Goal: Task Accomplishment & Management: Manage account settings

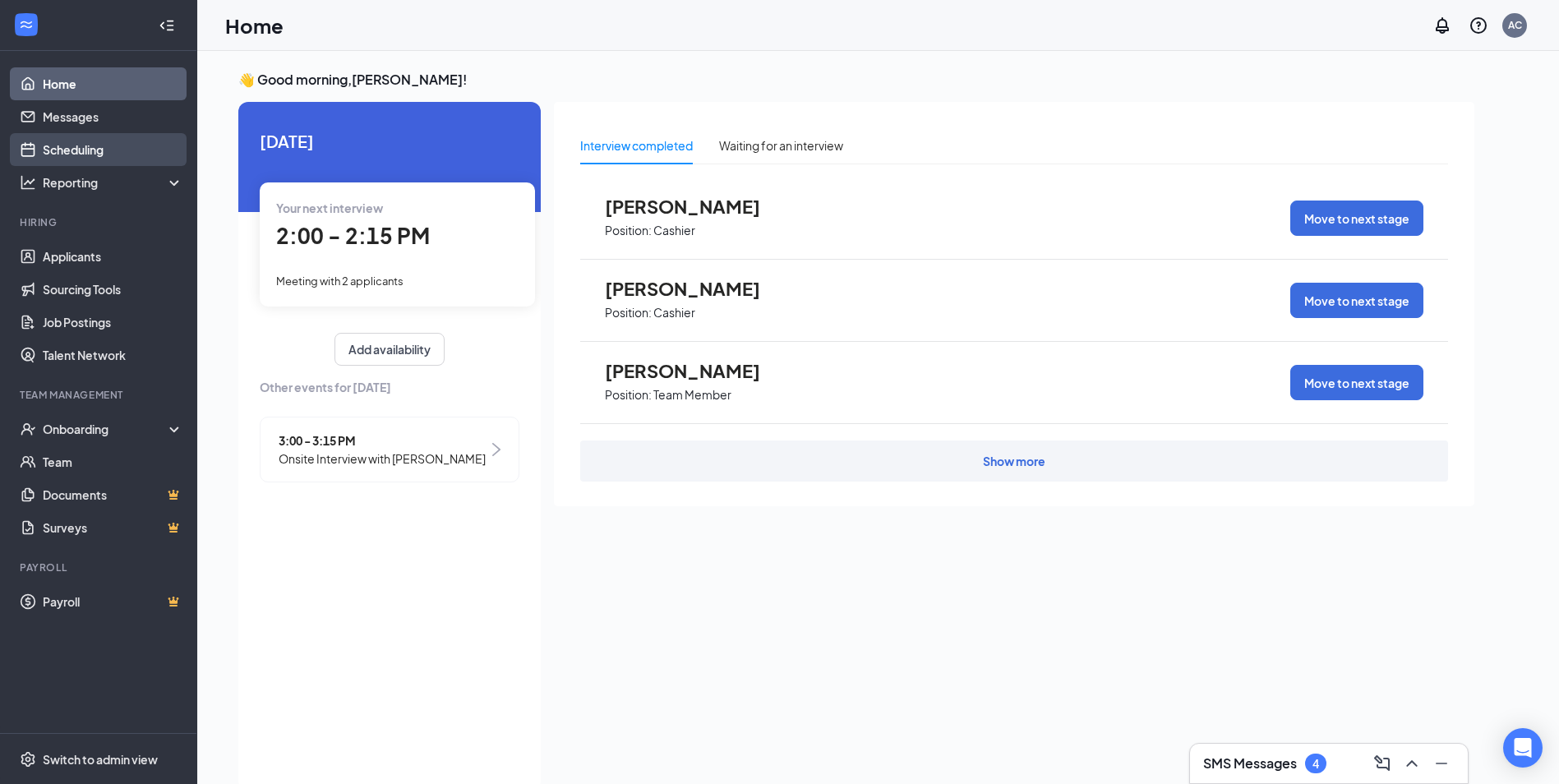
click at [98, 146] on link "Scheduling" at bounding box center [113, 150] width 140 height 33
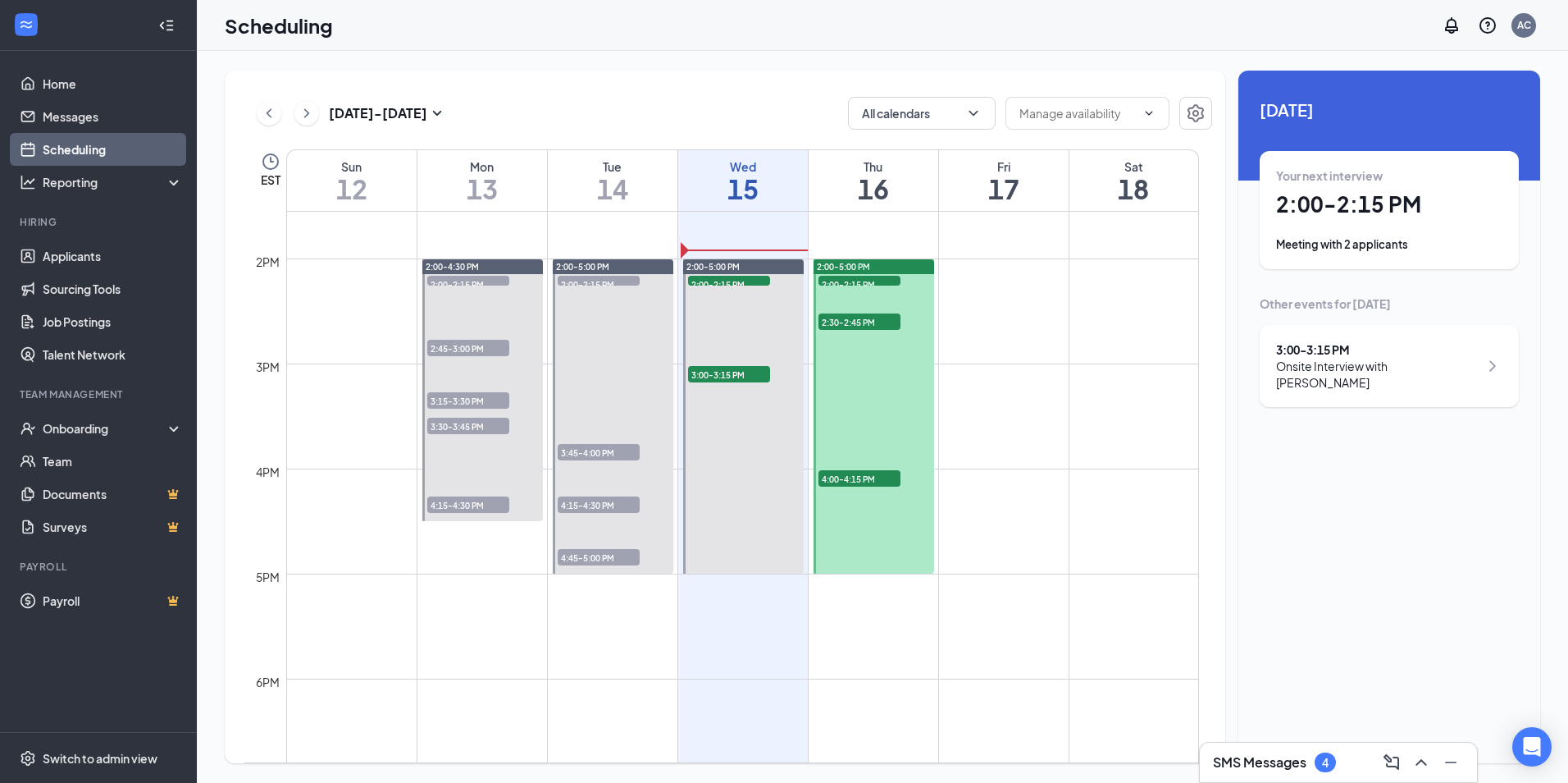
scroll to position [1463, 0]
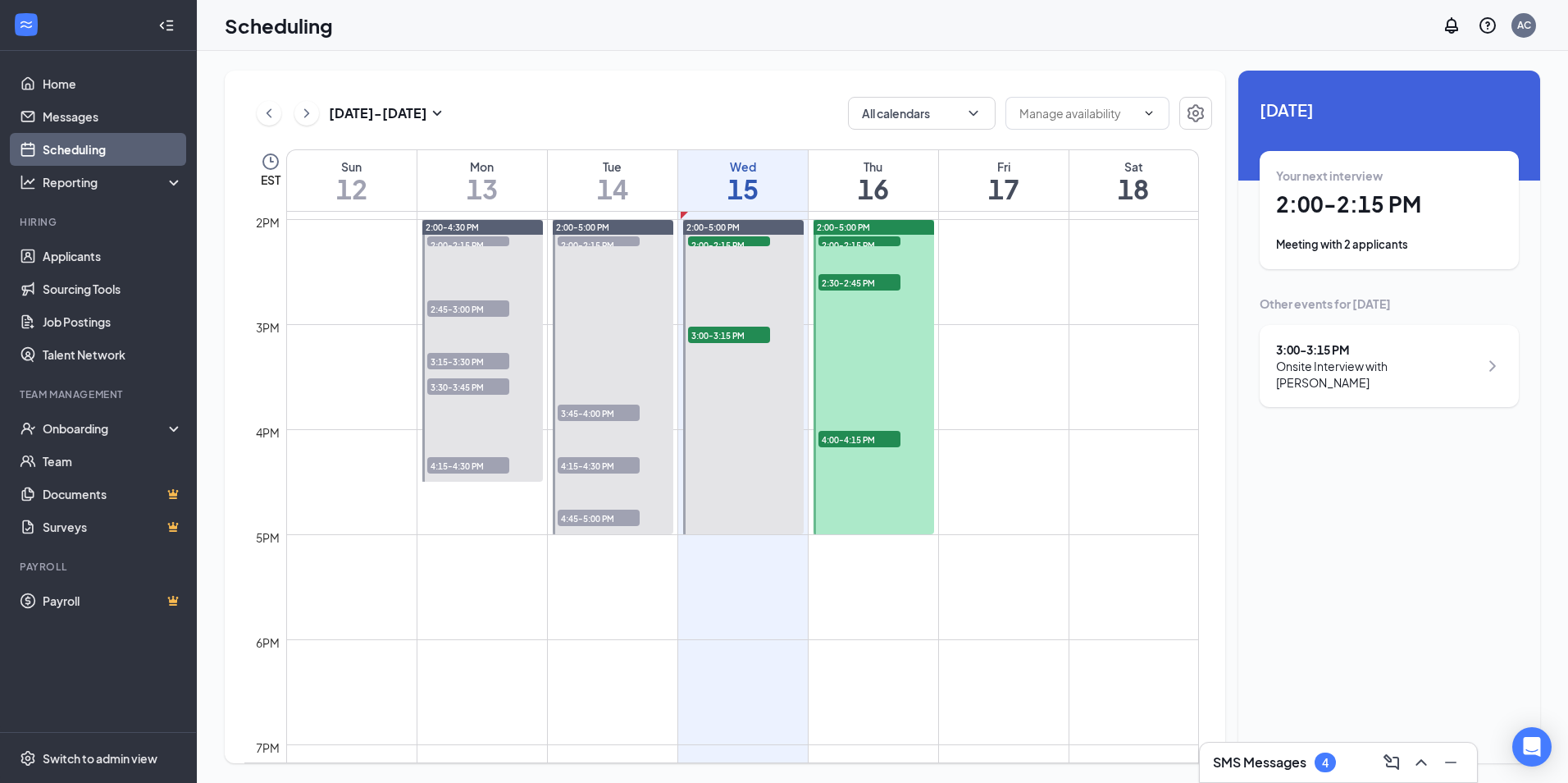
click at [478, 244] on span "2:00-2:15 PM" at bounding box center [469, 245] width 82 height 16
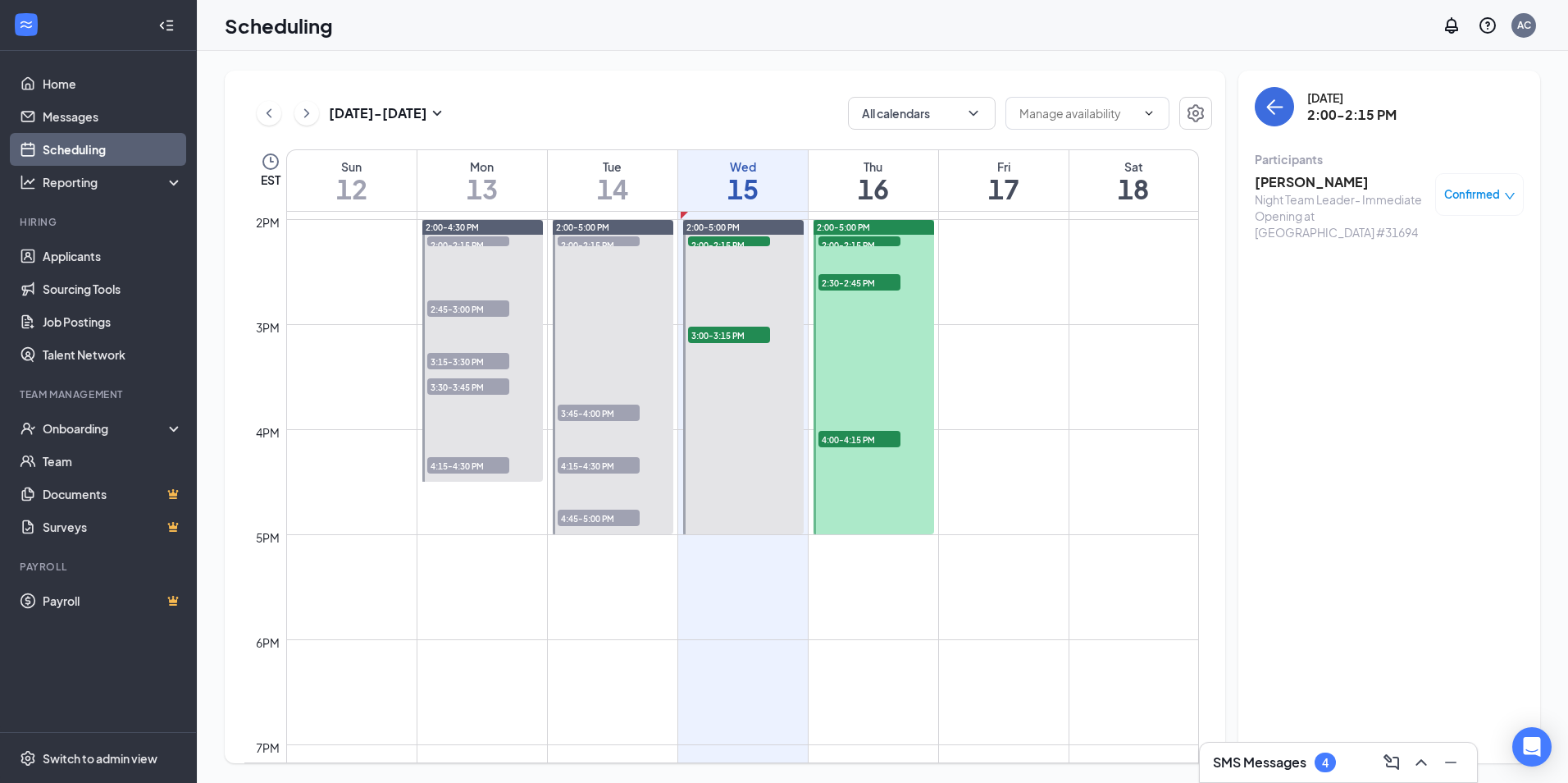
click at [489, 306] on span "2:45-3:00 PM" at bounding box center [469, 309] width 82 height 16
click at [489, 361] on span "3:15-3:30 PM" at bounding box center [469, 361] width 82 height 16
click at [1484, 195] on span "Confirmed" at bounding box center [1472, 195] width 56 height 16
click at [1421, 300] on span "Mark as no-show" at bounding box center [1431, 304] width 91 height 18
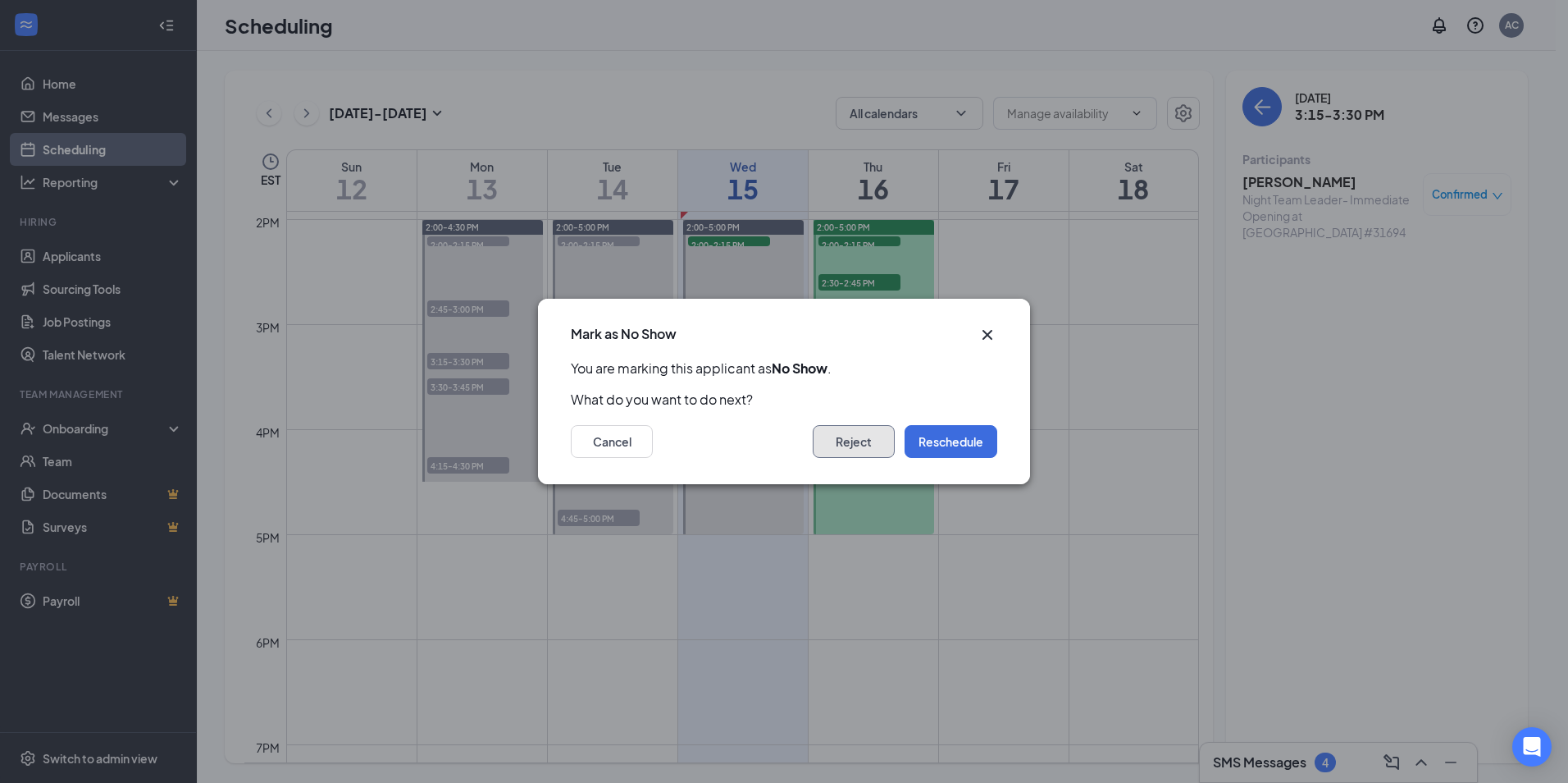
click at [878, 444] on button "Reject" at bounding box center [854, 442] width 82 height 33
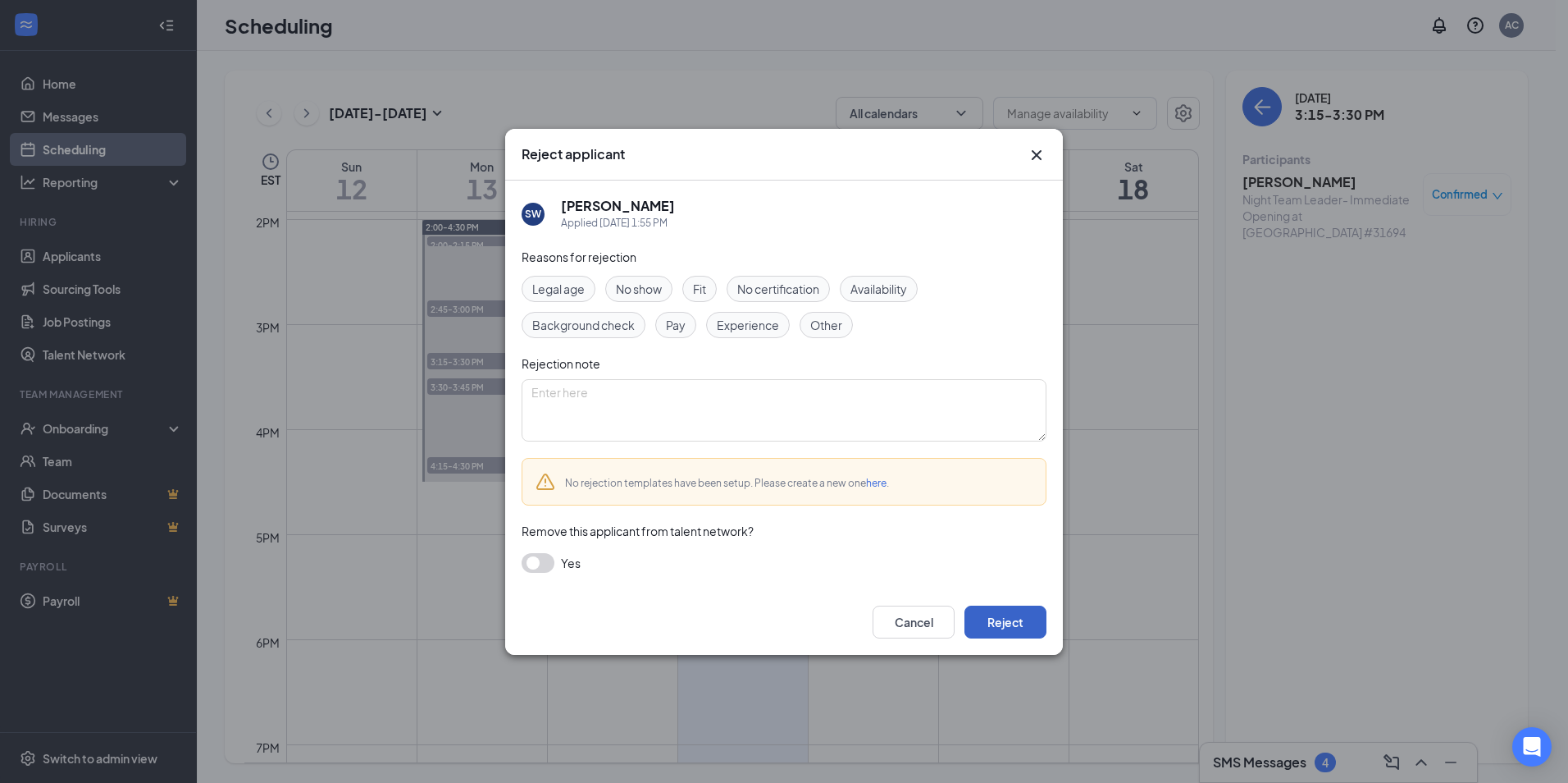
click at [988, 610] on button "Reject" at bounding box center [1006, 622] width 82 height 33
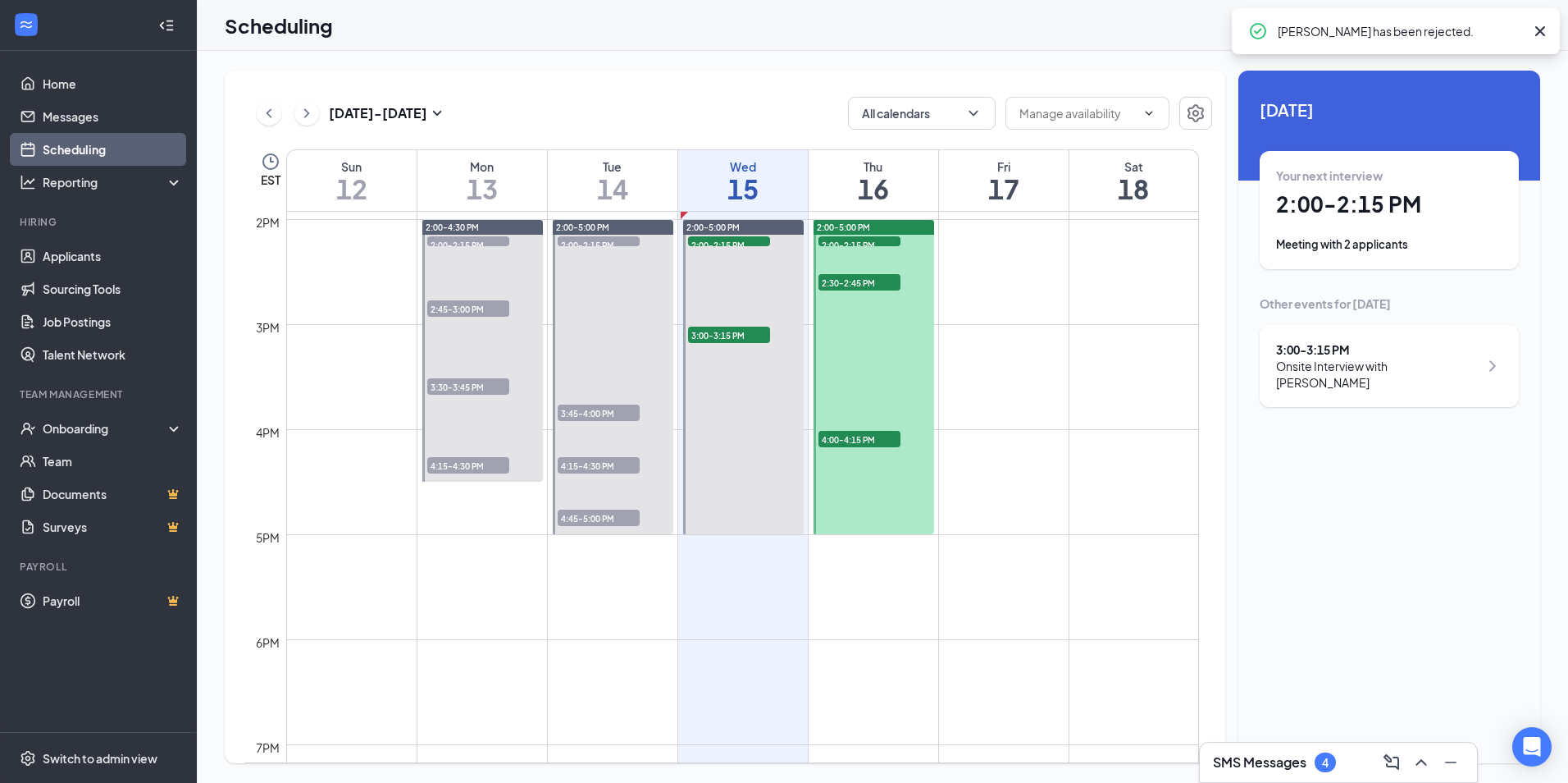
click at [470, 388] on span "3:30-3:45 PM" at bounding box center [469, 386] width 82 height 16
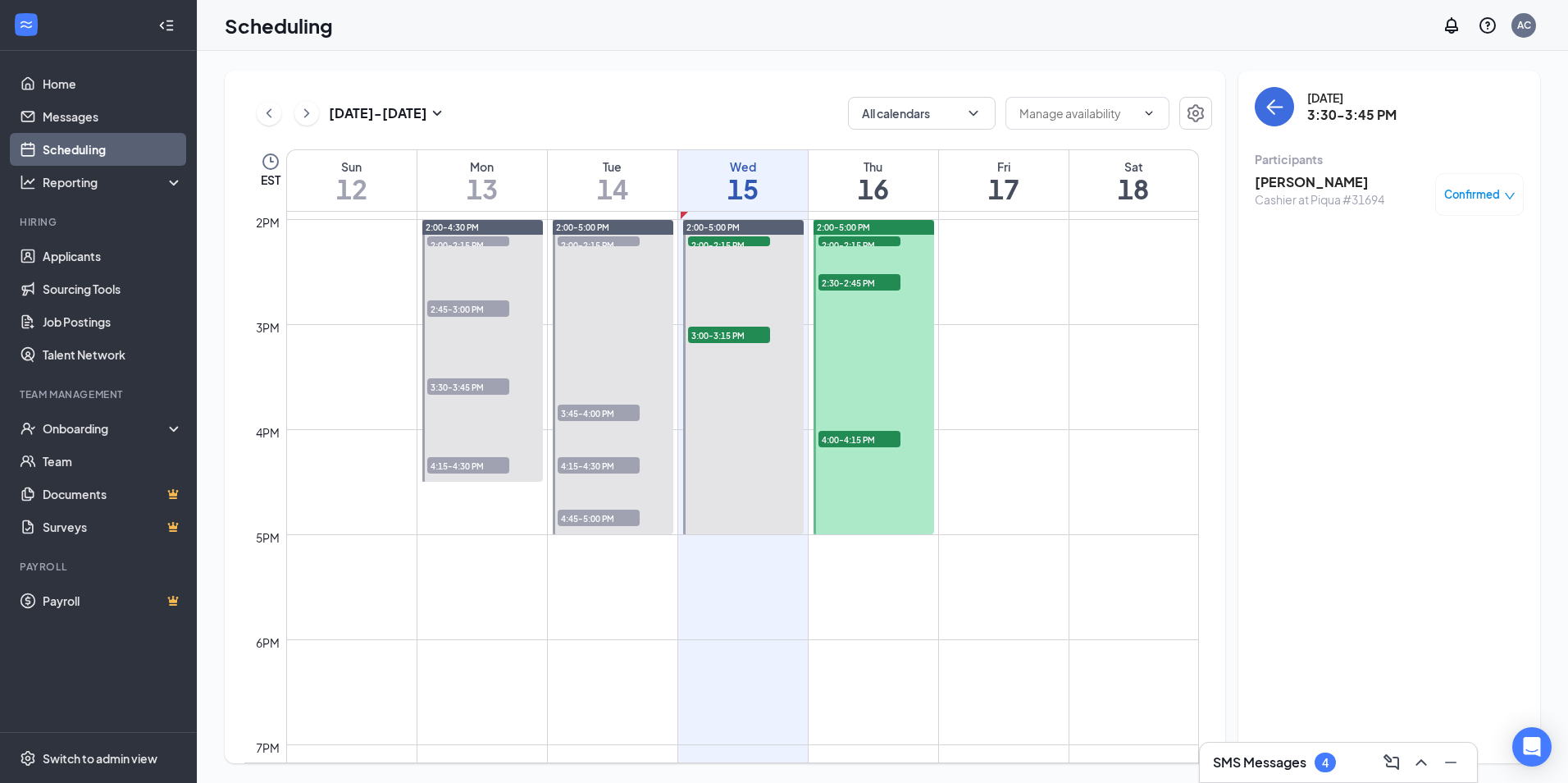
click at [1462, 198] on span "Confirmed" at bounding box center [1472, 195] width 56 height 16
click at [1433, 305] on span "Mark as no-show" at bounding box center [1431, 304] width 91 height 18
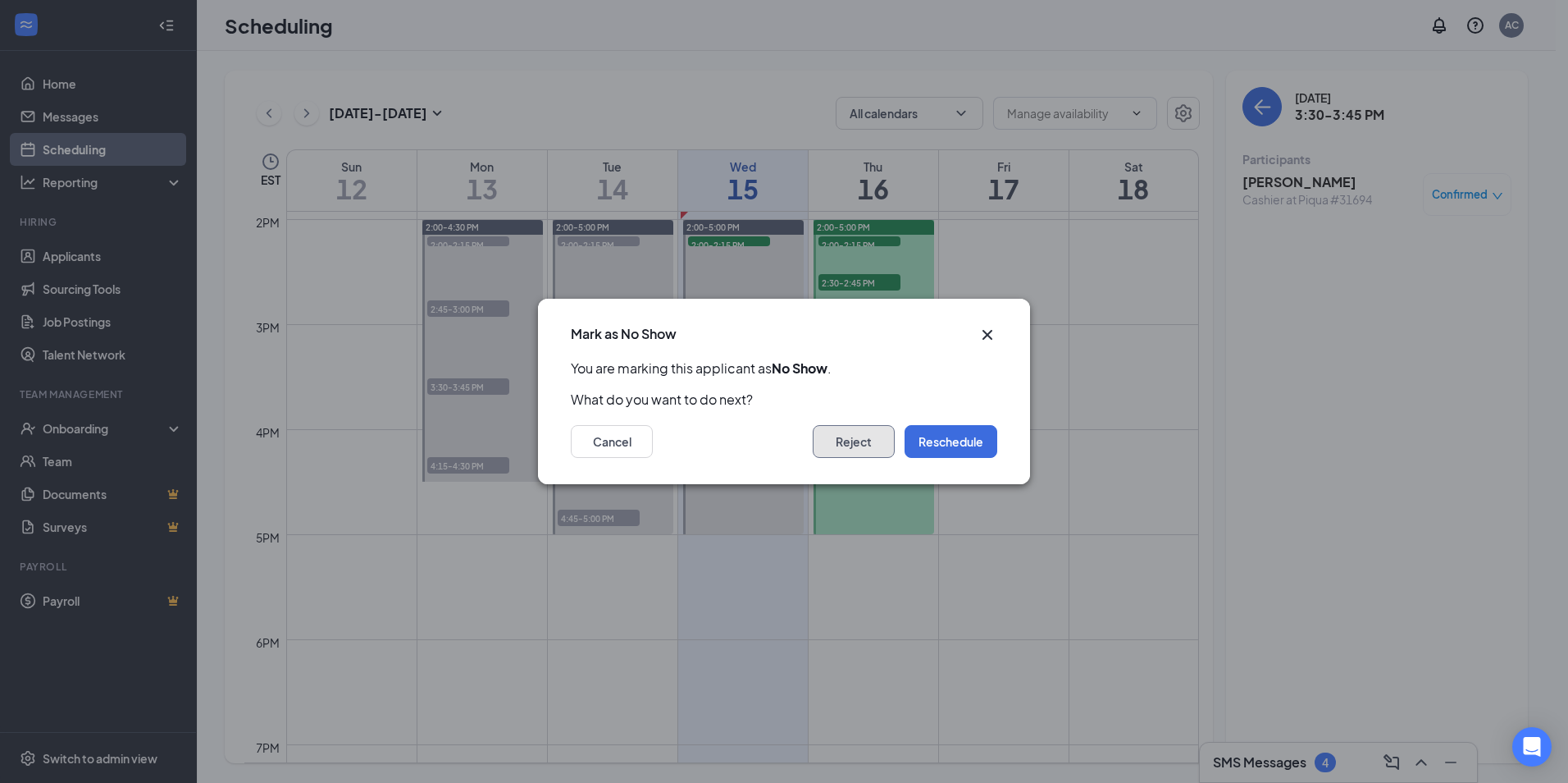
click at [887, 446] on button "Reject" at bounding box center [854, 442] width 82 height 33
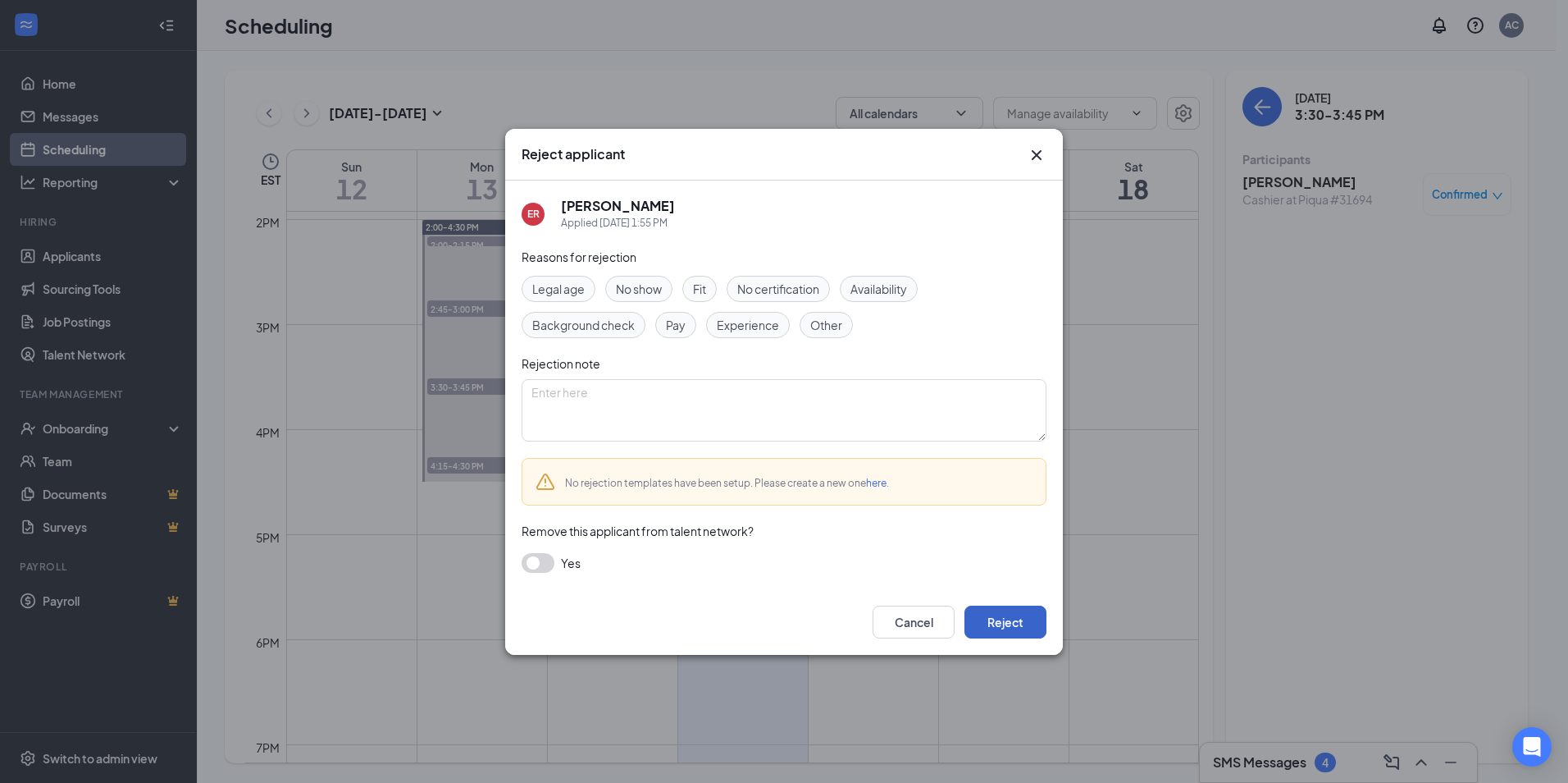
click at [994, 615] on button "Reject" at bounding box center [1006, 622] width 82 height 33
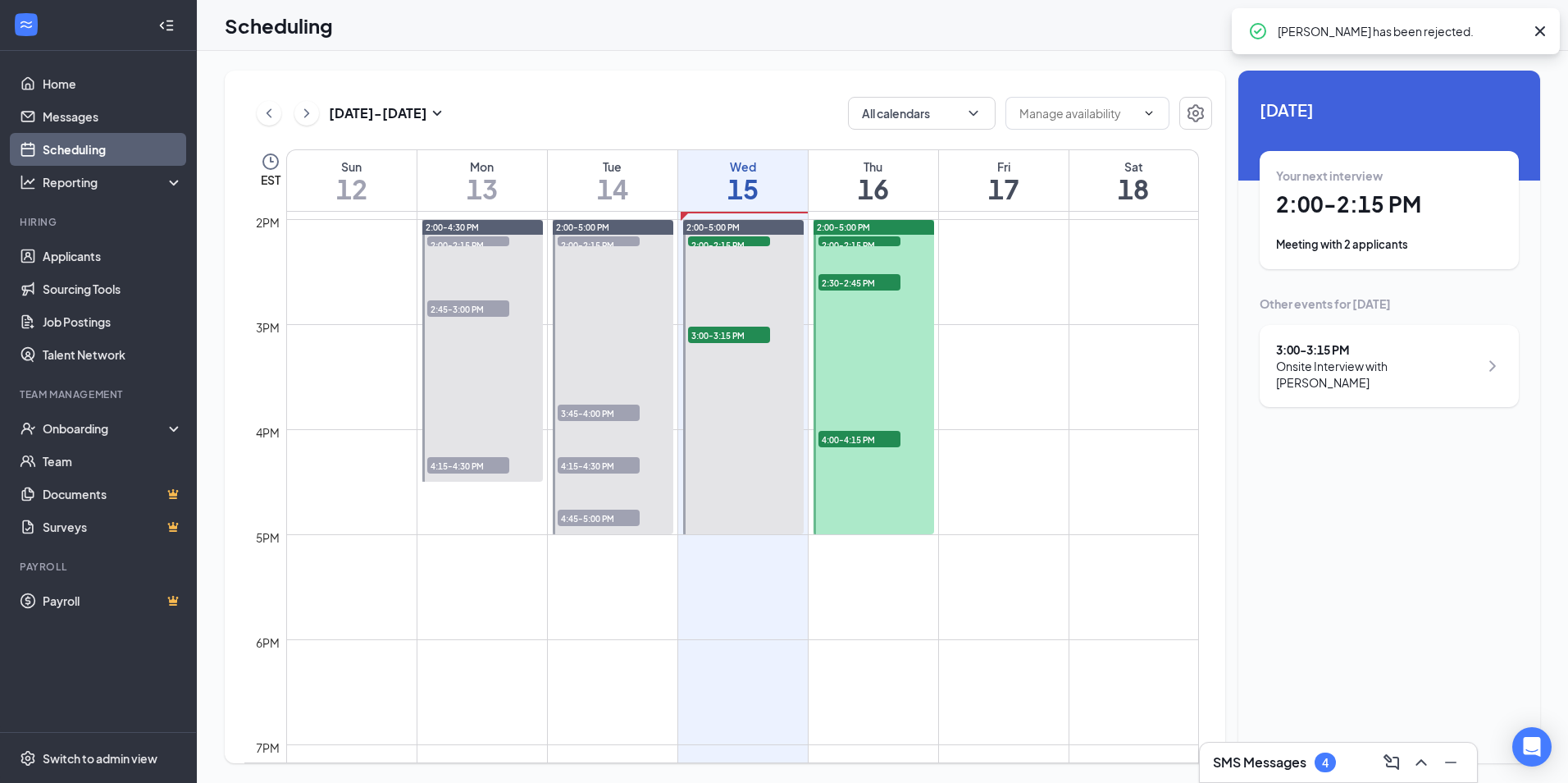
click at [493, 462] on span "4:15-4:30 PM" at bounding box center [469, 465] width 82 height 16
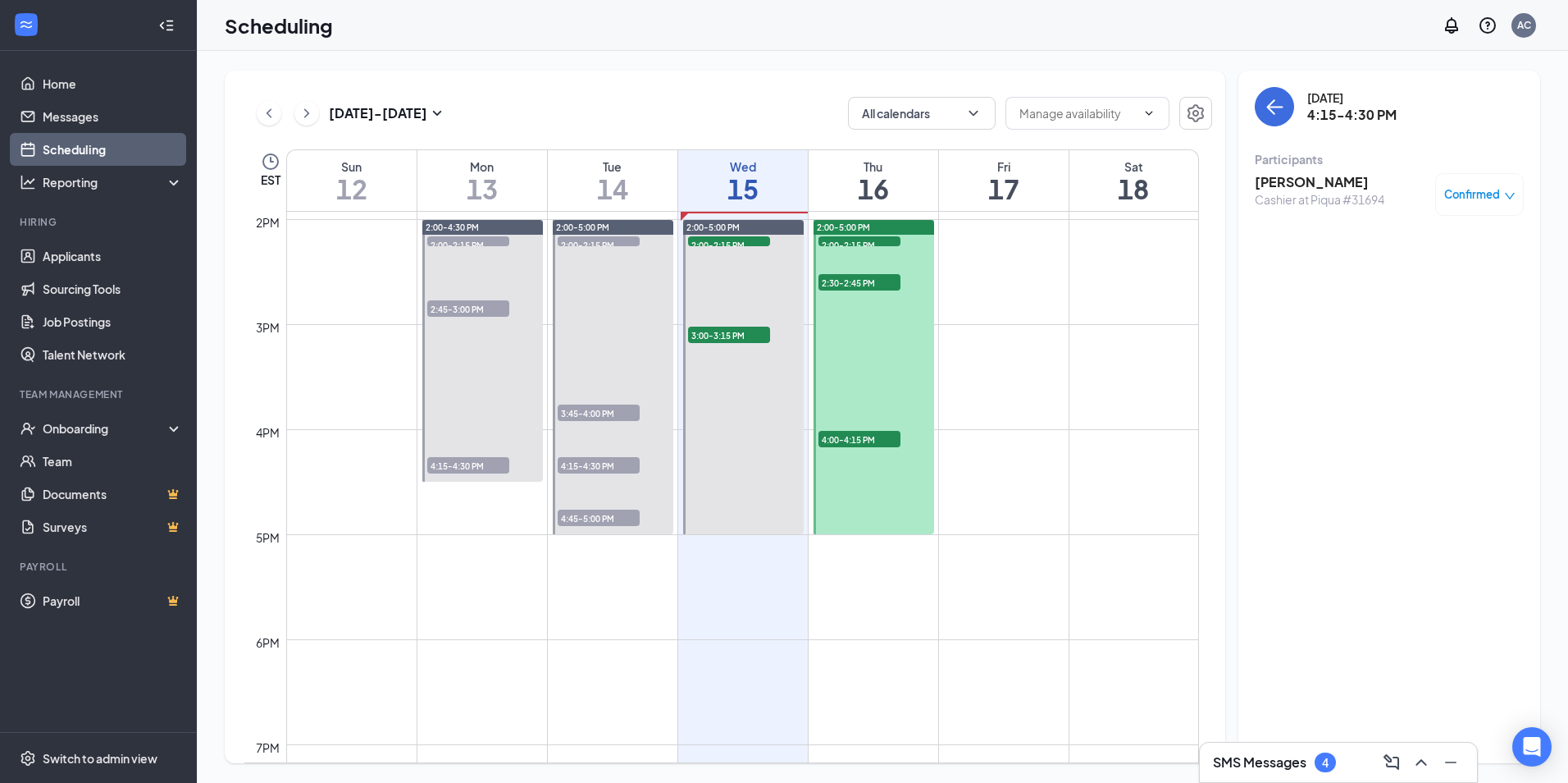
click at [623, 241] on span "2:00-2:15 PM" at bounding box center [599, 245] width 82 height 16
click at [592, 518] on span "4:45-5:00 PM" at bounding box center [599, 518] width 82 height 16
click at [599, 465] on span "4:15-4:30 PM" at bounding box center [599, 465] width 82 height 16
click at [602, 413] on span "3:45-4:00 PM" at bounding box center [599, 412] width 82 height 16
click at [610, 239] on span "2:00-2:15 PM" at bounding box center [599, 245] width 82 height 16
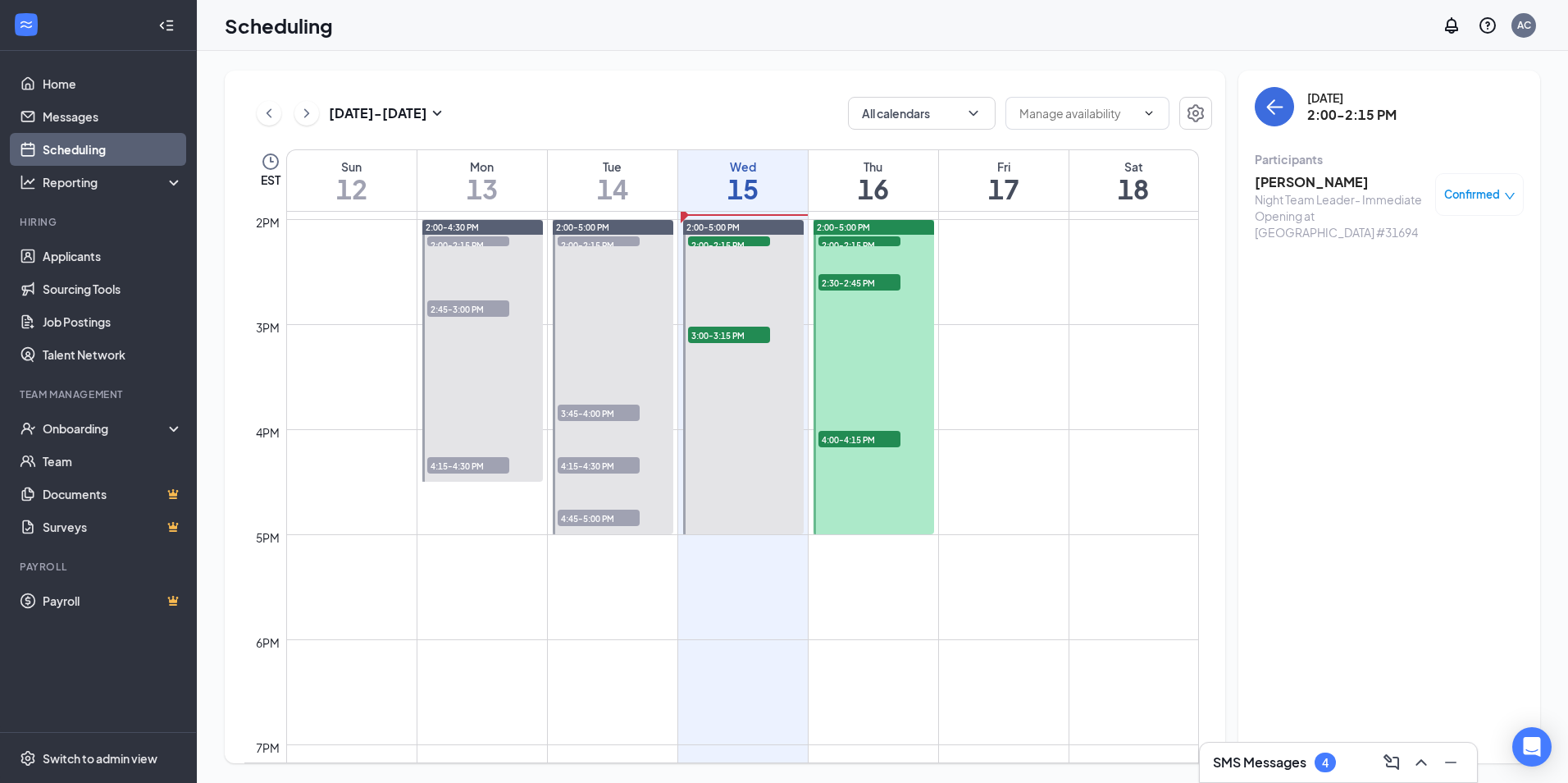
click at [572, 404] on span "3:45-4:00 PM" at bounding box center [599, 412] width 82 height 16
click at [602, 405] on span "3:45-4:00 PM" at bounding box center [599, 412] width 82 height 16
click at [1493, 192] on span "Confirmed" at bounding box center [1472, 195] width 56 height 16
click at [1382, 305] on div "Mark as no-show" at bounding box center [1429, 304] width 137 height 18
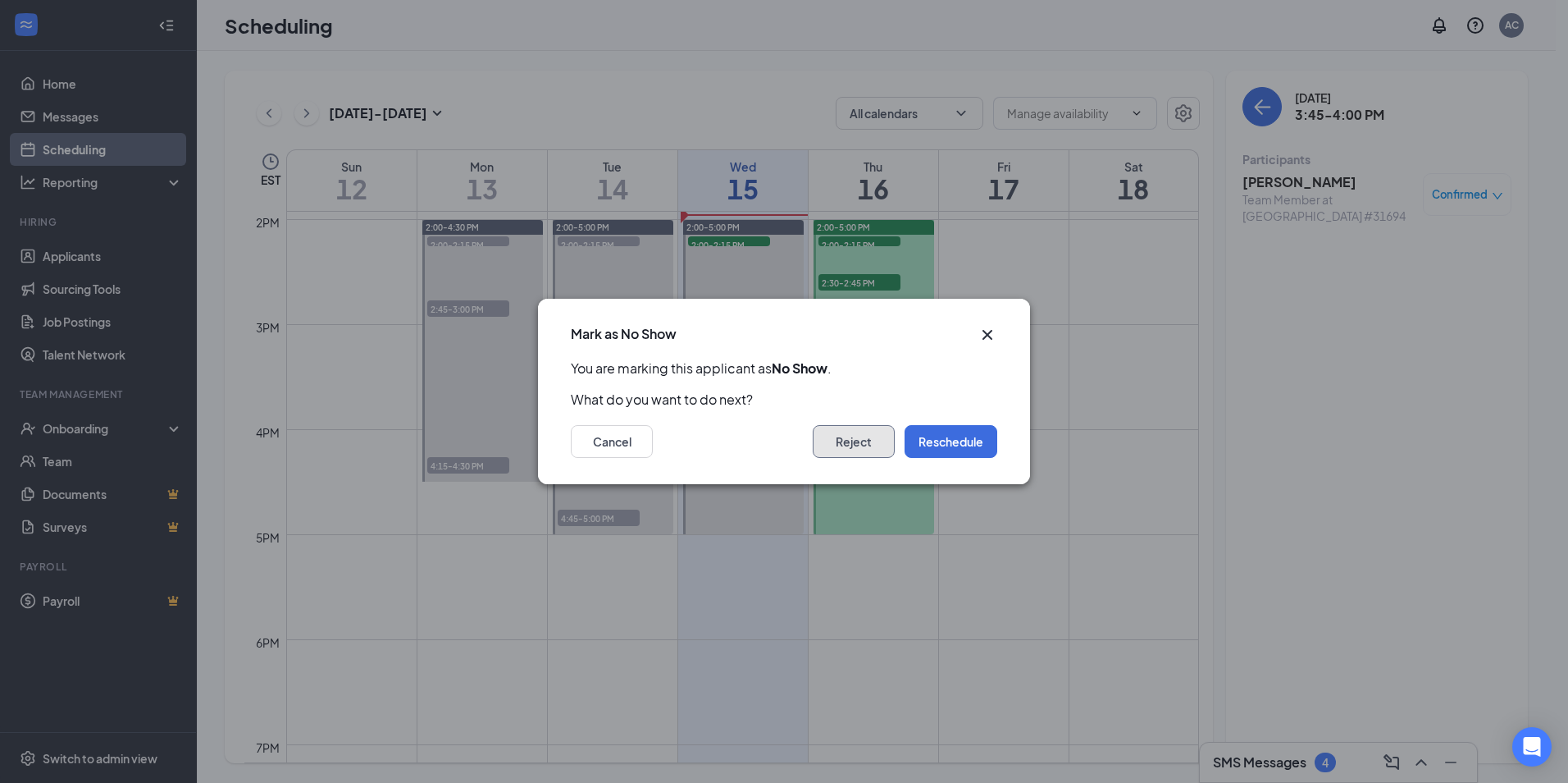
click at [844, 456] on button "Reject" at bounding box center [854, 442] width 82 height 33
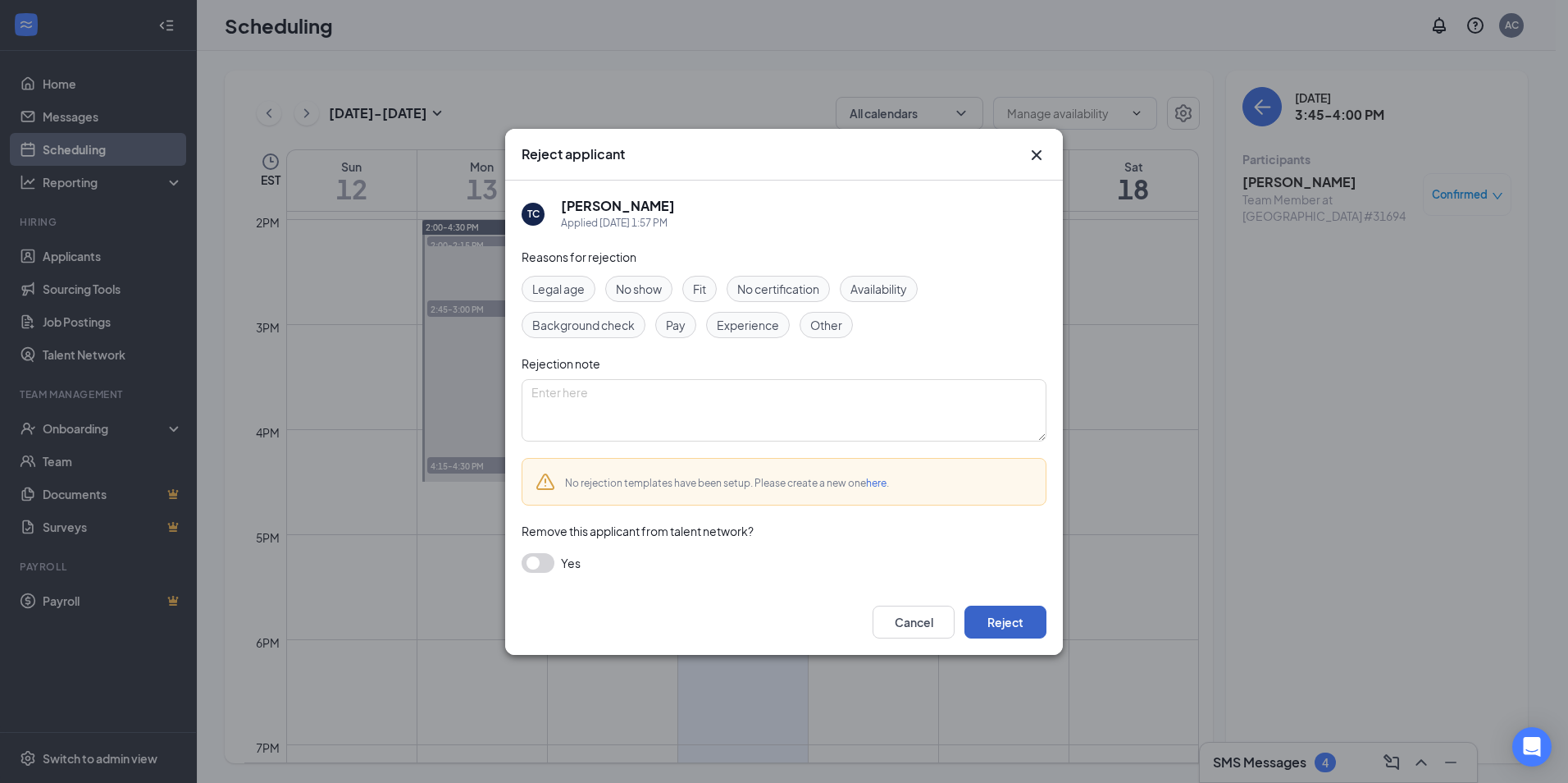
click at [1001, 611] on button "Reject" at bounding box center [1006, 622] width 82 height 33
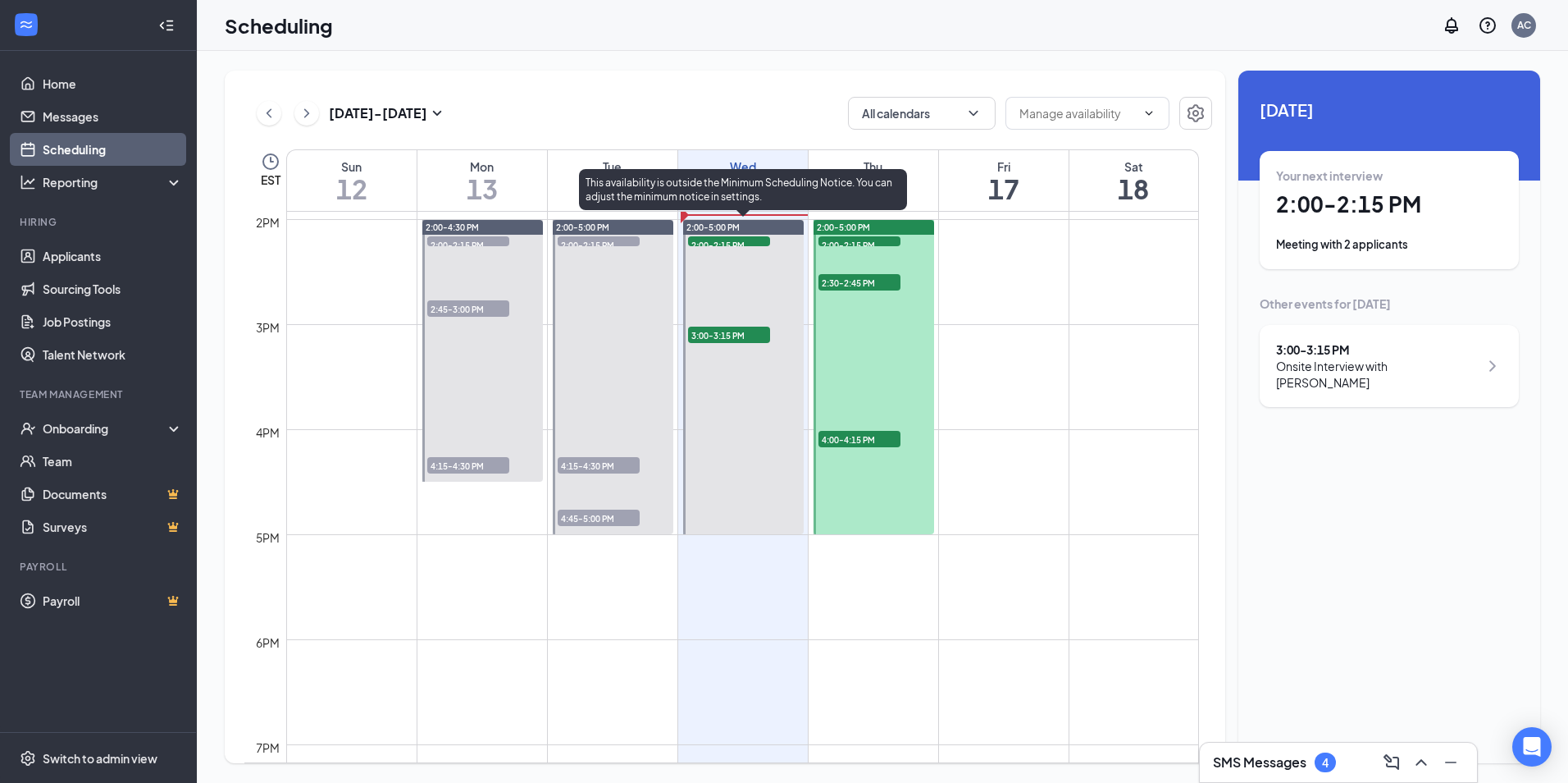
click at [723, 238] on span "2:00-2:15 PM" at bounding box center [729, 245] width 82 height 16
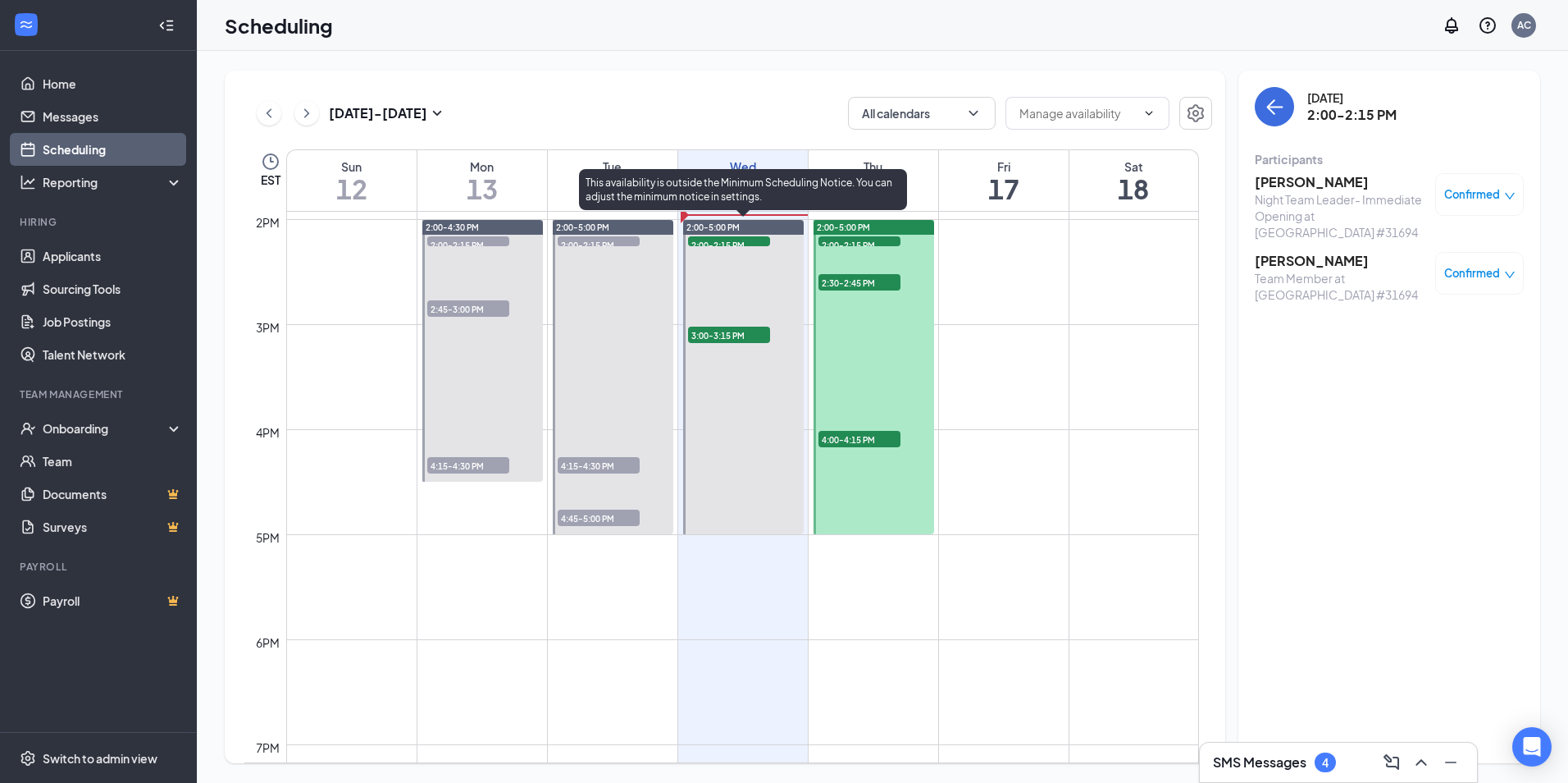
click at [724, 244] on span "2:00-2:15 PM" at bounding box center [729, 245] width 82 height 16
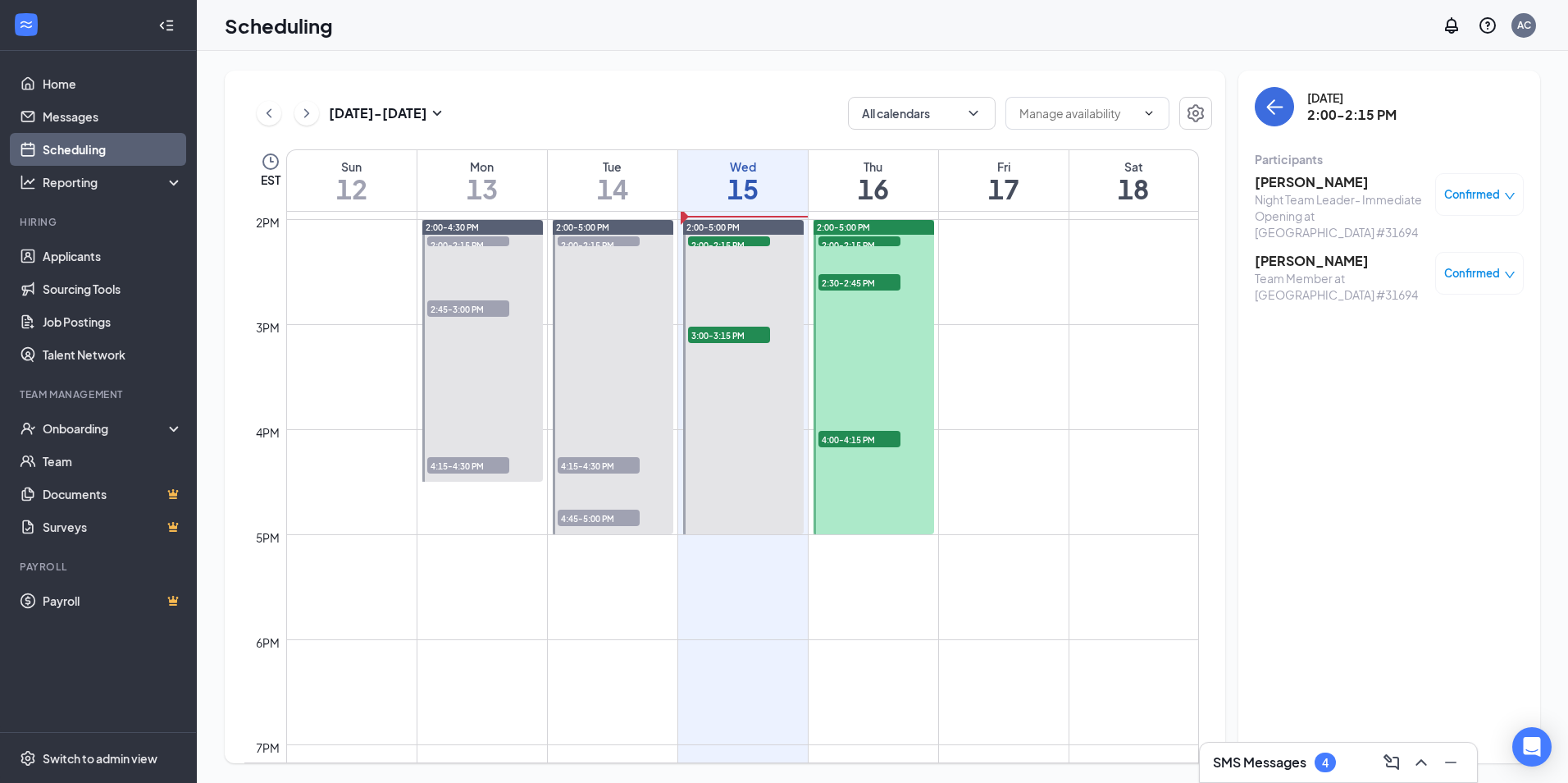
click at [1470, 265] on span "Confirmed" at bounding box center [1472, 273] width 56 height 16
click at [1450, 370] on span "Mark as no-show" at bounding box center [1431, 366] width 91 height 18
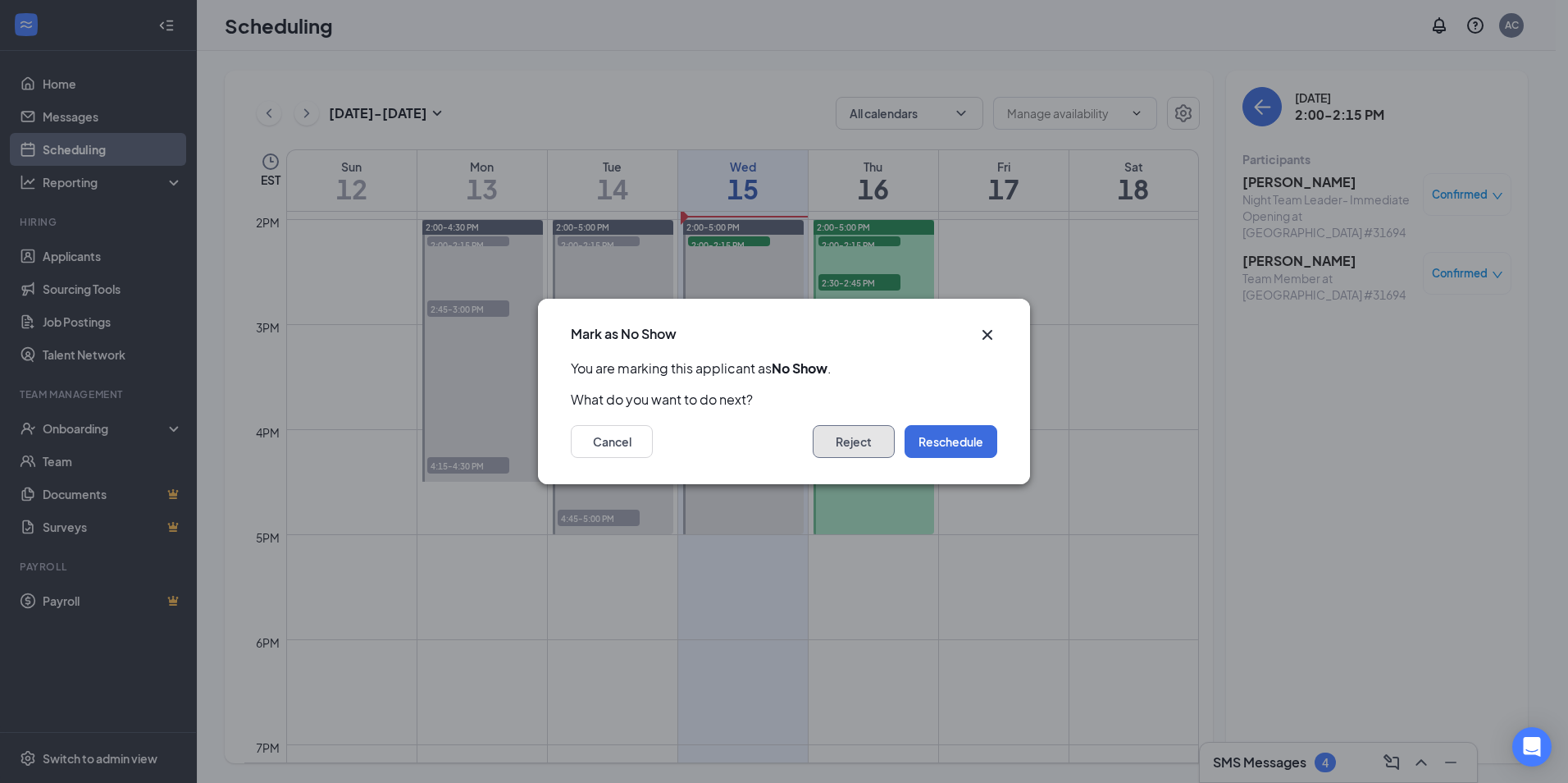
click at [866, 444] on button "Reject" at bounding box center [854, 442] width 82 height 33
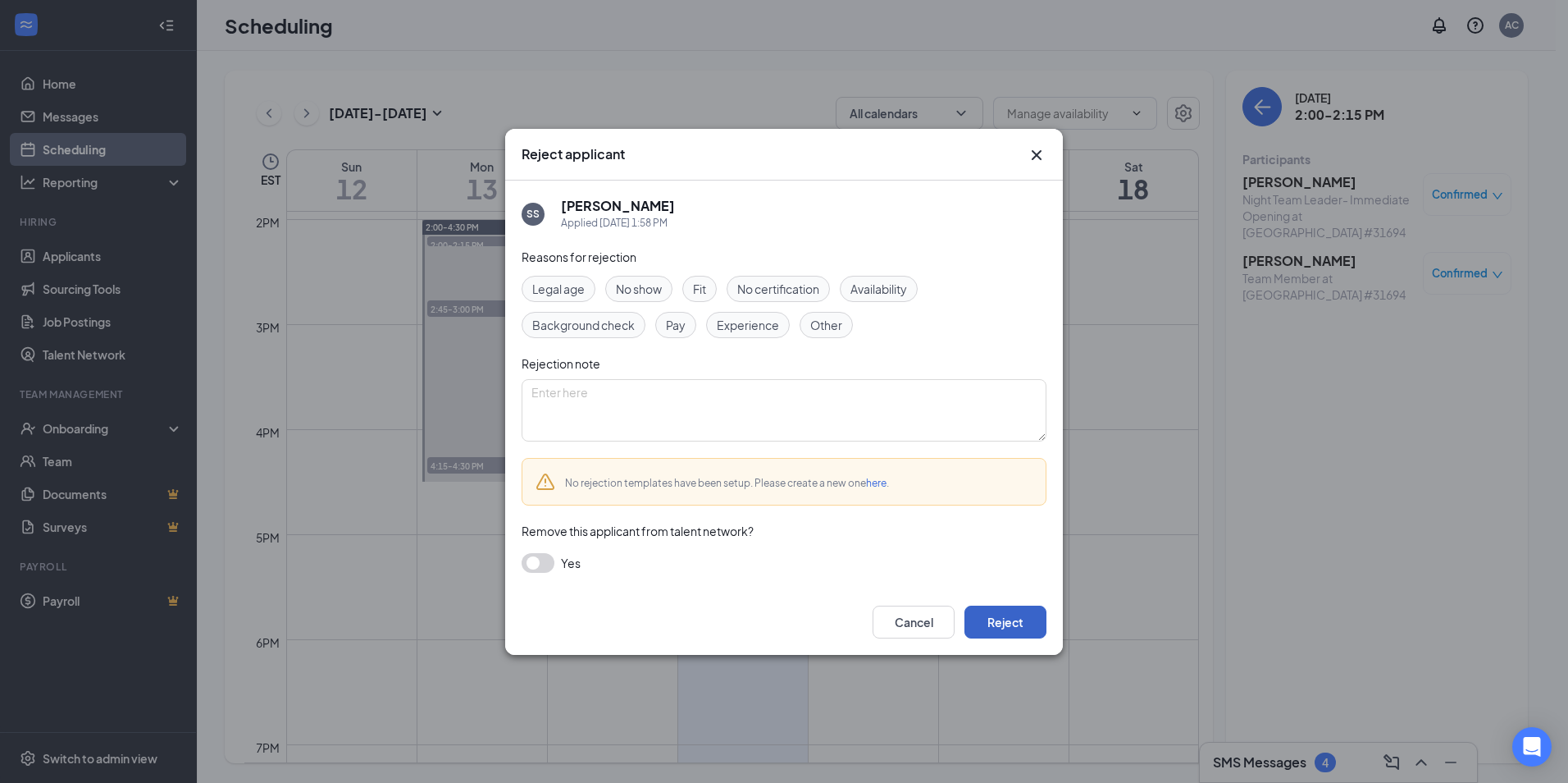
click at [1010, 622] on button "Reject" at bounding box center [1006, 622] width 82 height 33
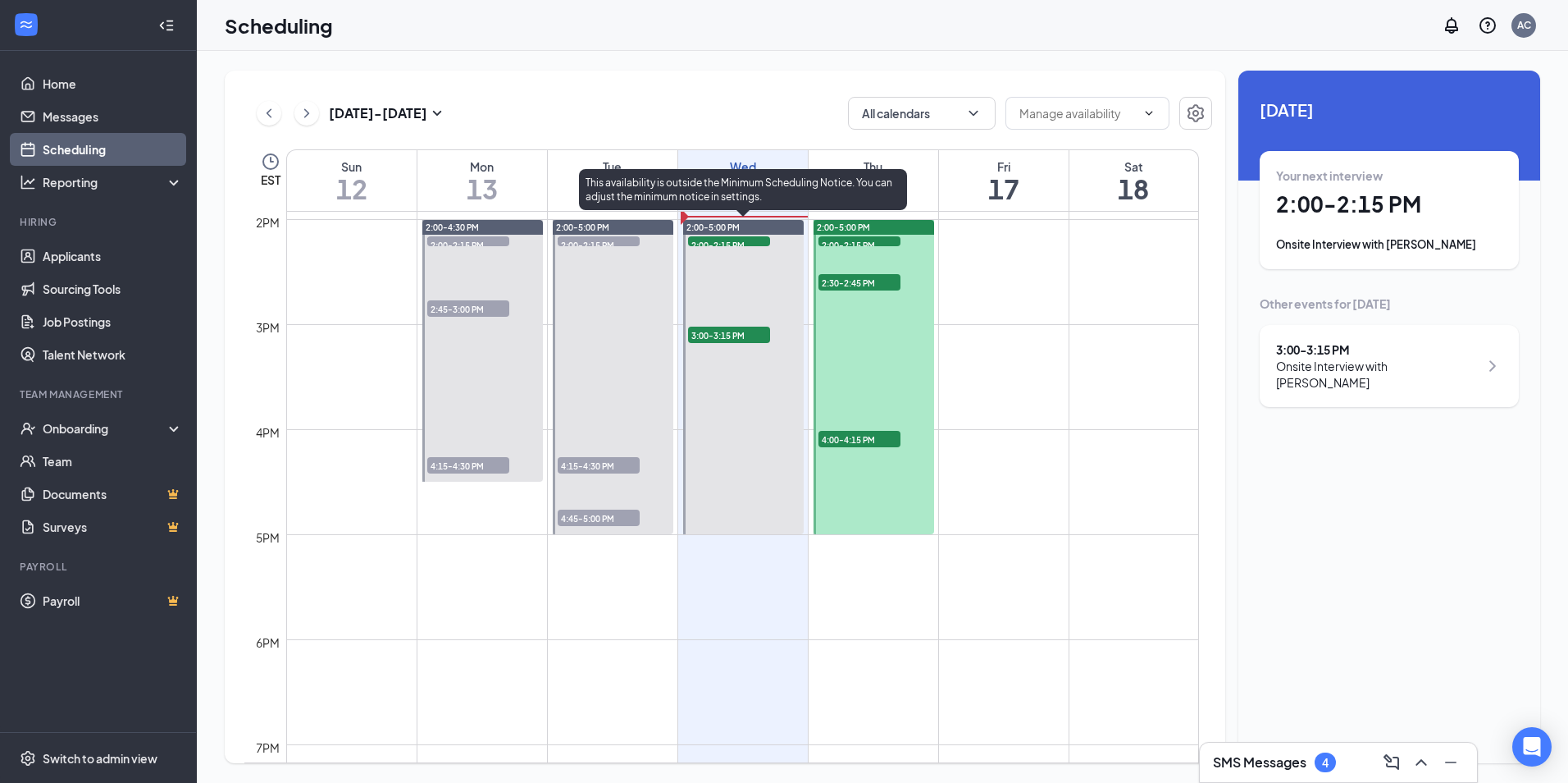
click at [722, 337] on span "3:00-3:15 PM" at bounding box center [729, 335] width 82 height 16
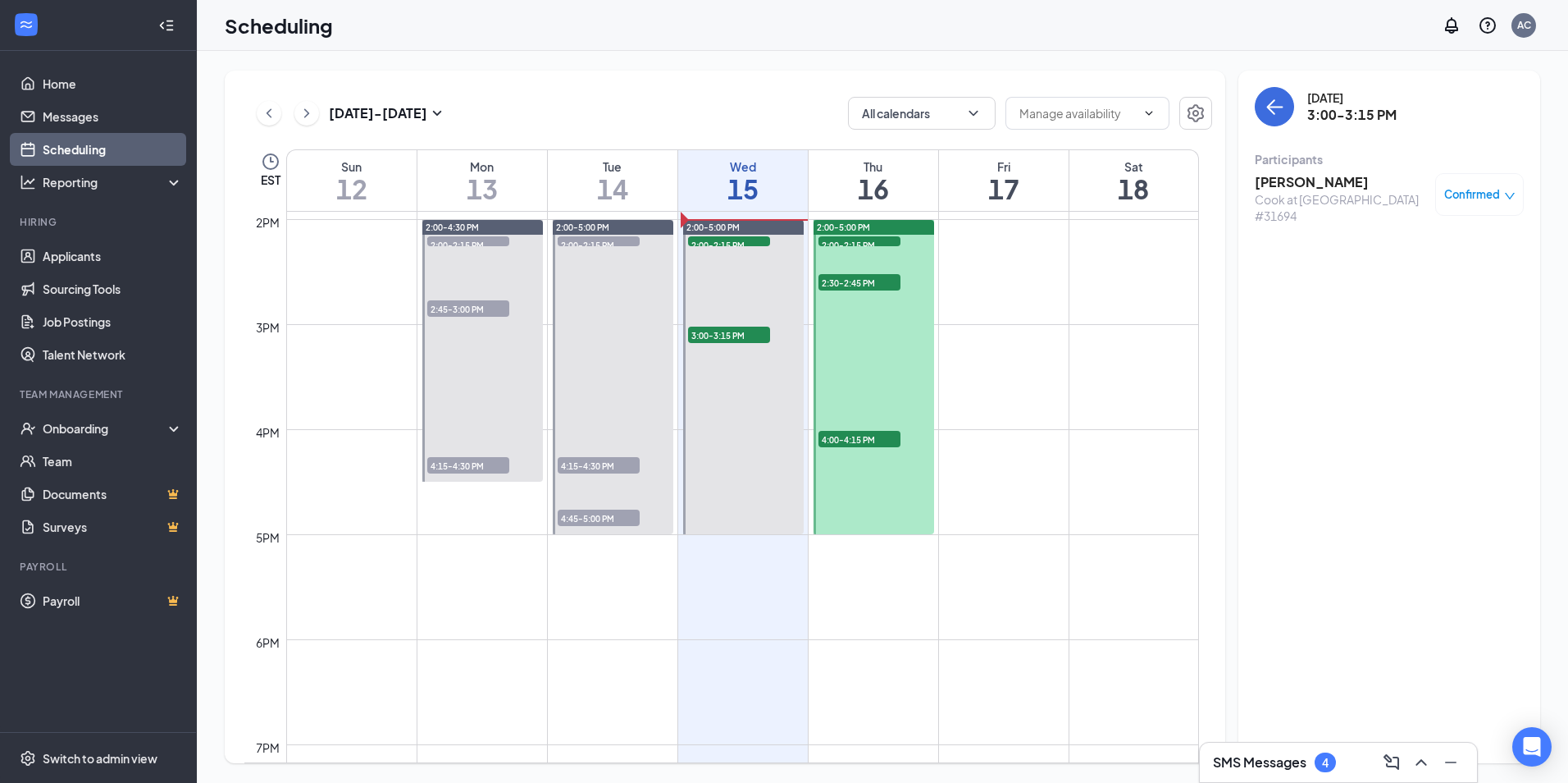
click at [471, 239] on span "2:00-2:15 PM" at bounding box center [469, 245] width 82 height 16
click at [480, 308] on span "2:45-3:00 PM" at bounding box center [469, 309] width 82 height 16
click at [1272, 178] on h3 "Brayden Leach" at bounding box center [1340, 182] width 172 height 18
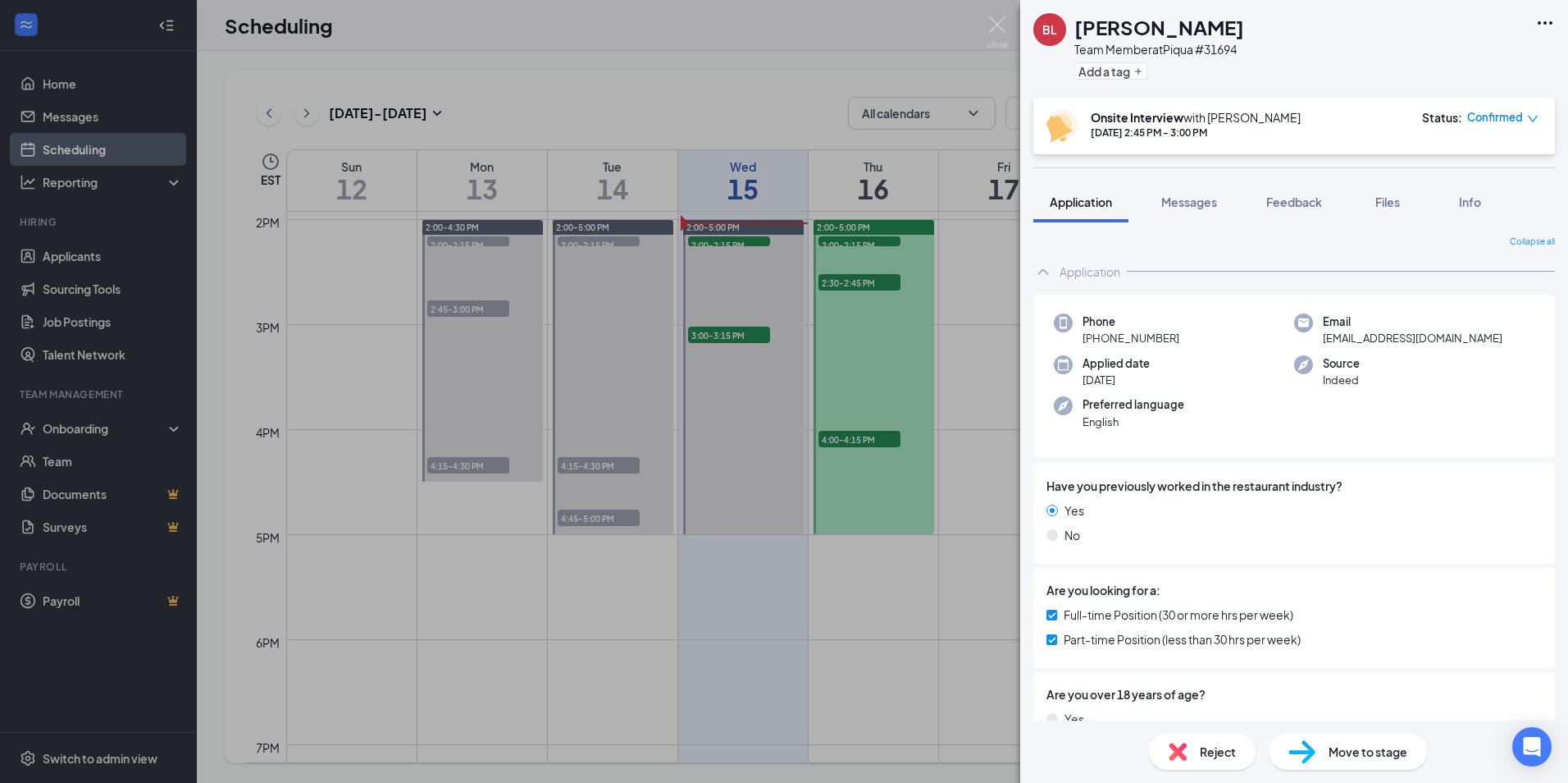
click at [569, 376] on div "BL Brayden Leach Team Member at Piqua #31694 Add a tag Onsite Interview with Aa…" at bounding box center [784, 392] width 1568 height 783
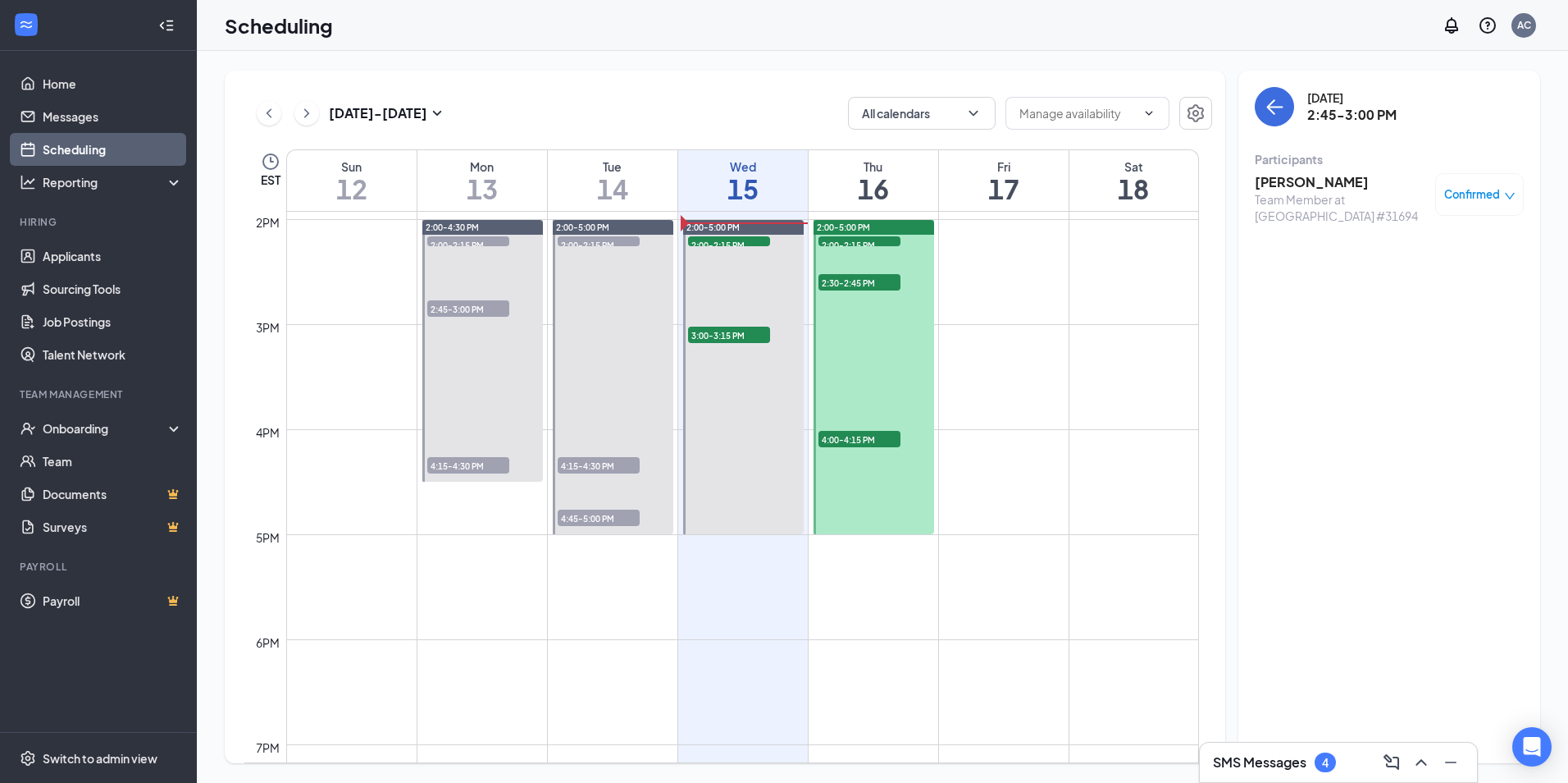
click at [469, 304] on span "2:45-3:00 PM" at bounding box center [469, 309] width 82 height 16
click at [469, 299] on div "2:45-3:00 PM 1" at bounding box center [469, 309] width 86 height 20
click at [452, 468] on span "4:15-4:30 PM" at bounding box center [469, 465] width 82 height 16
click at [463, 320] on div at bounding box center [482, 351] width 120 height 262
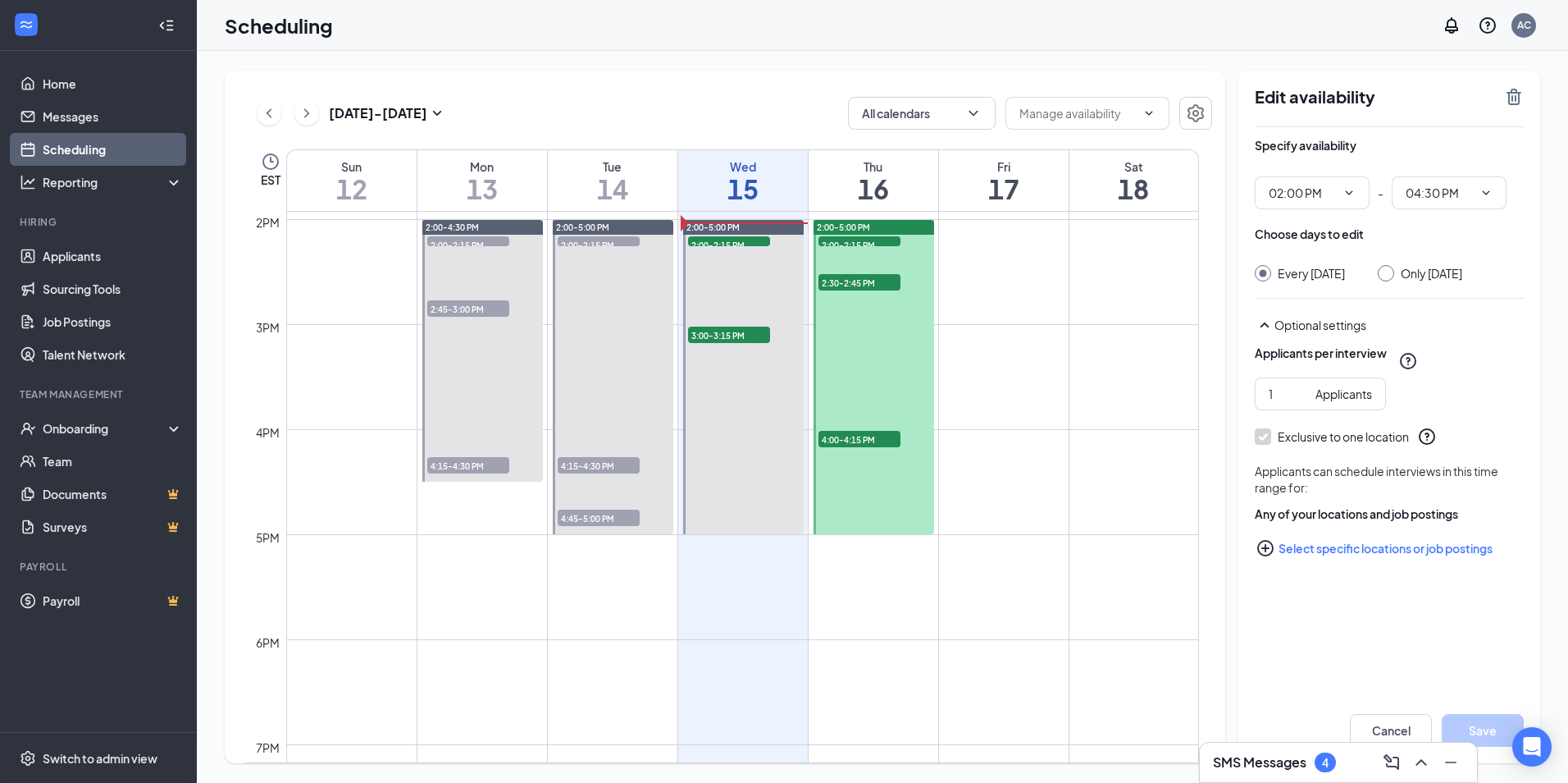
click at [627, 238] on span "2:00-2:15 PM" at bounding box center [599, 245] width 82 height 16
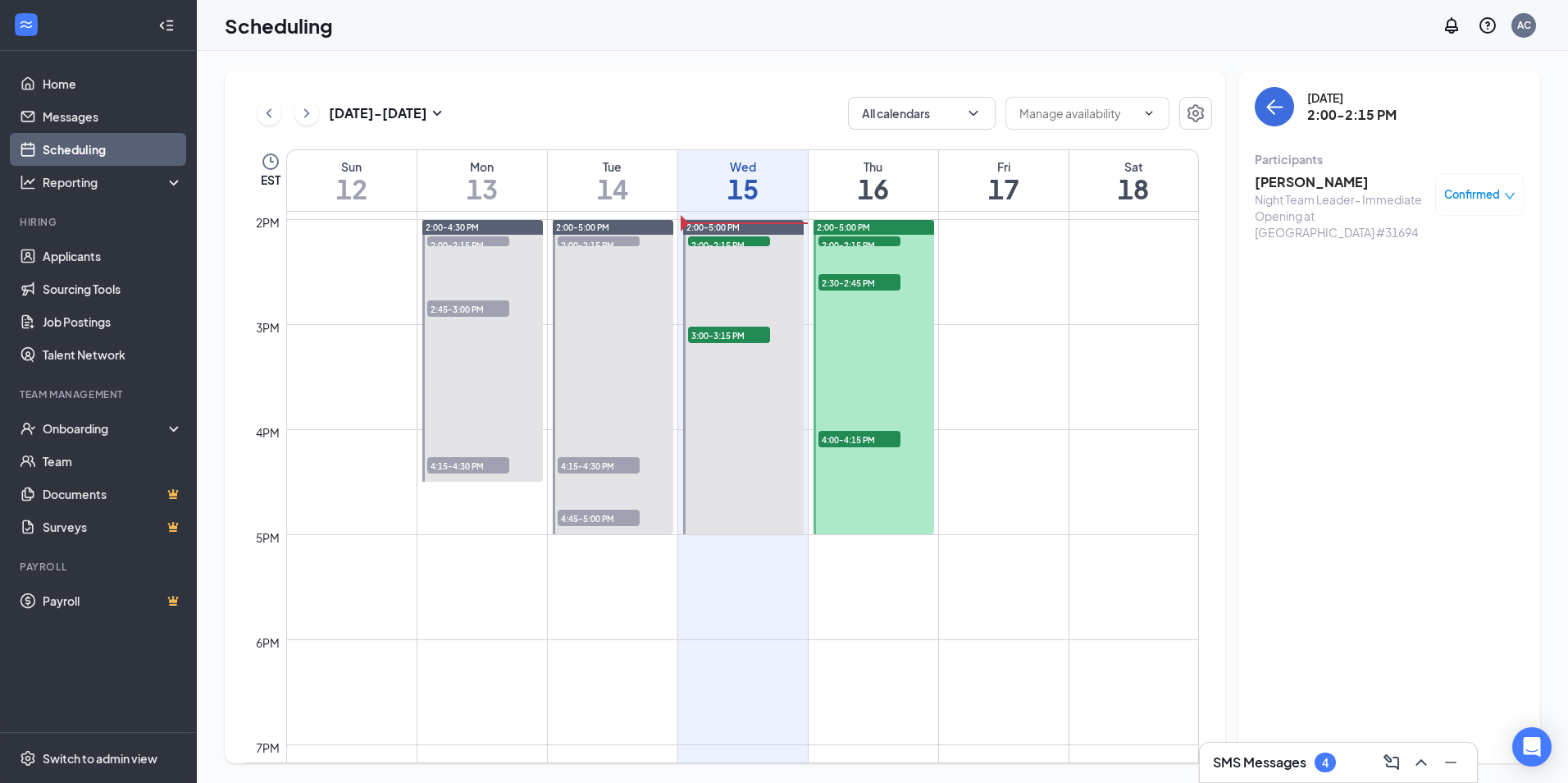
click at [597, 465] on span "4:15-4:30 PM" at bounding box center [599, 465] width 82 height 16
click at [1300, 184] on h3 "Vincynt Swank" at bounding box center [1340, 182] width 172 height 18
